Goal: Information Seeking & Learning: Learn about a topic

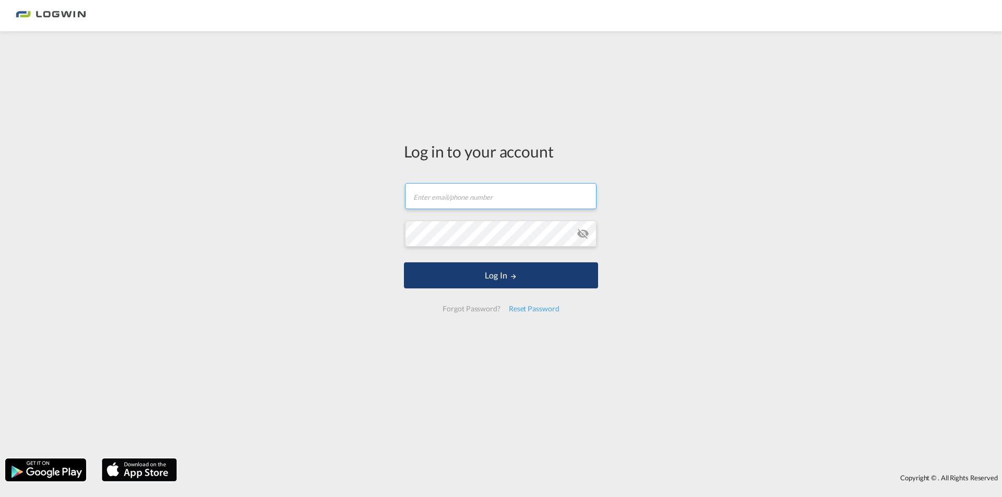
type input "[PERSON_NAME][EMAIL_ADDRESS][PERSON_NAME][DOMAIN_NAME]"
click at [498, 276] on button "Log In" at bounding box center [501, 275] width 194 height 26
